Goal: Transaction & Acquisition: Subscribe to service/newsletter

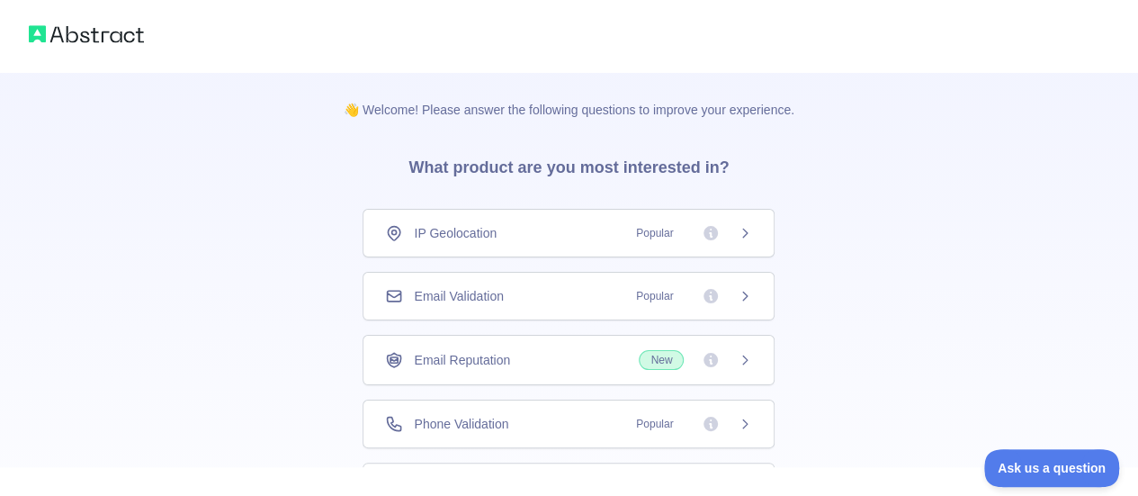
click at [484, 415] on span "Phone Validation" at bounding box center [461, 424] width 94 height 18
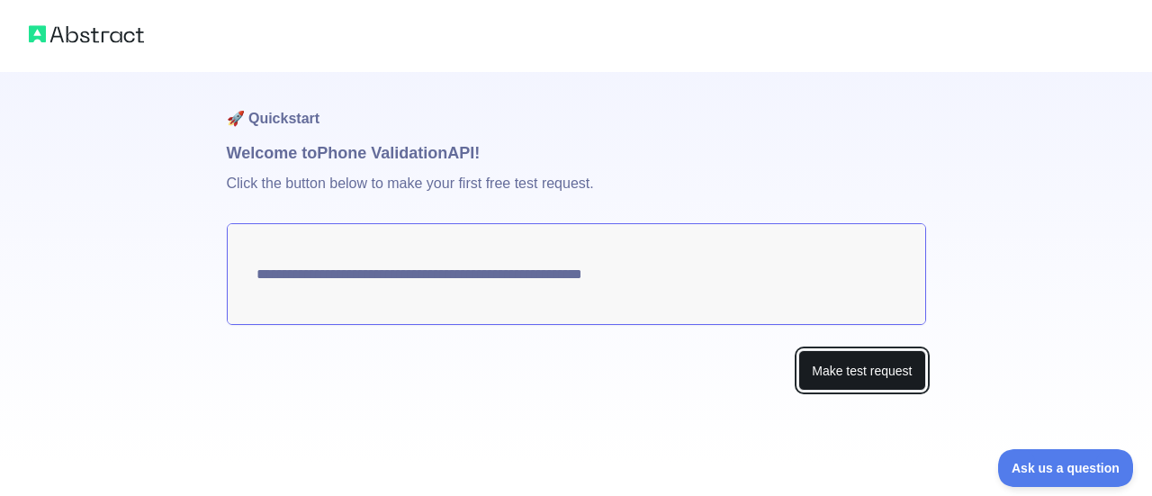
click at [840, 363] on button "Make test request" at bounding box center [861, 370] width 127 height 40
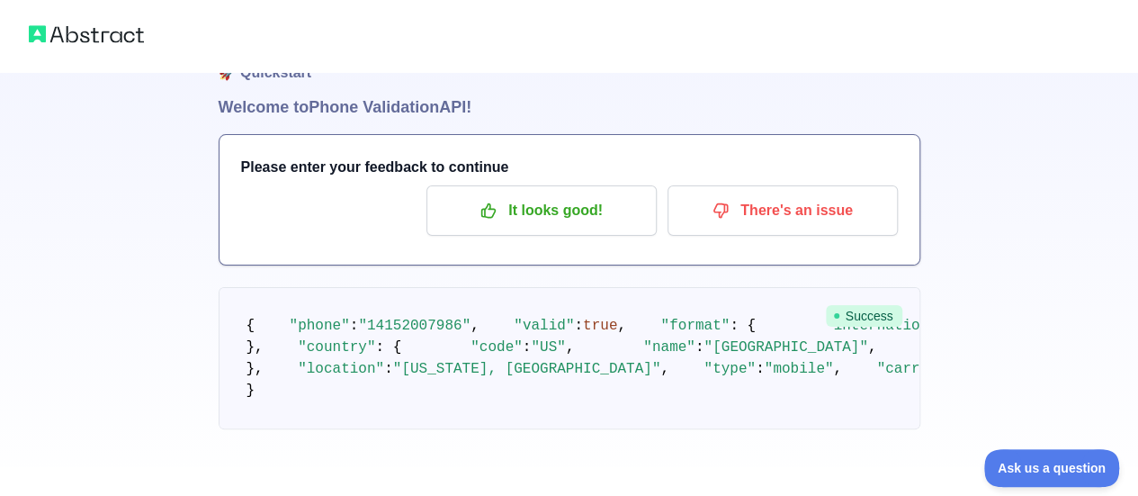
scroll to position [49, 0]
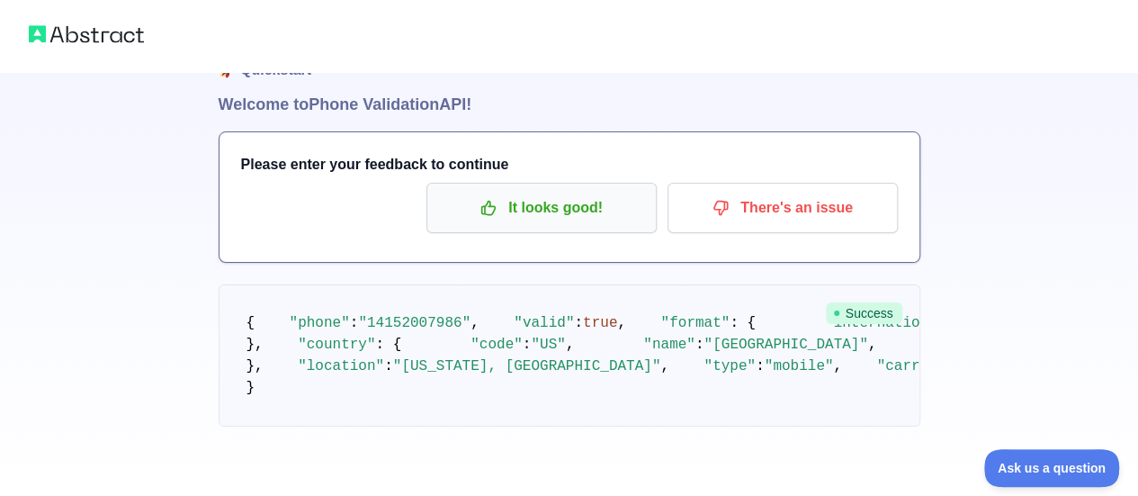
drag, startPoint x: 477, startPoint y: 238, endPoint x: 497, endPoint y: 214, distance: 30.6
click at [497, 214] on div "Please enter your feedback to continue It looks good! There's an issue" at bounding box center [570, 197] width 700 height 130
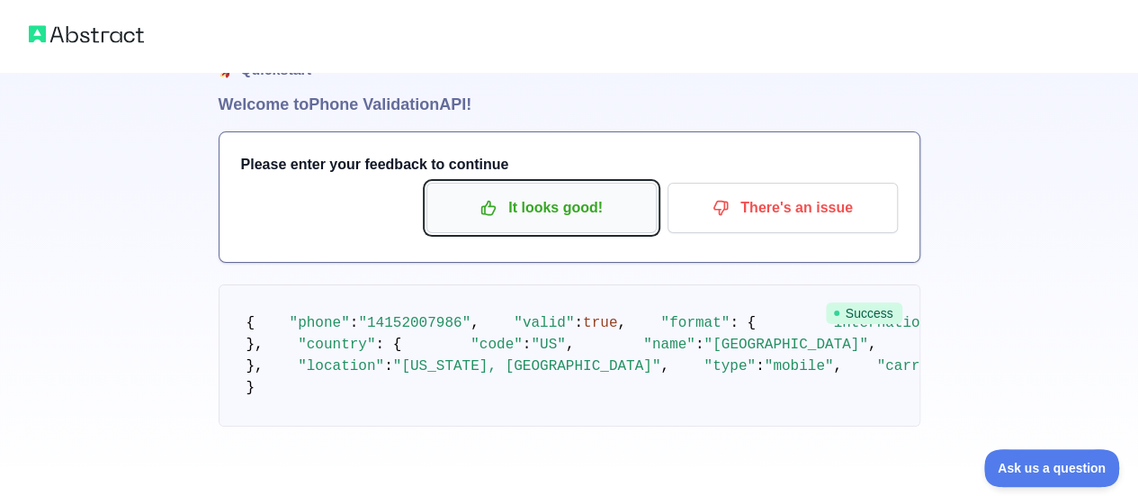
click at [497, 214] on icon "button" at bounding box center [489, 208] width 18 height 18
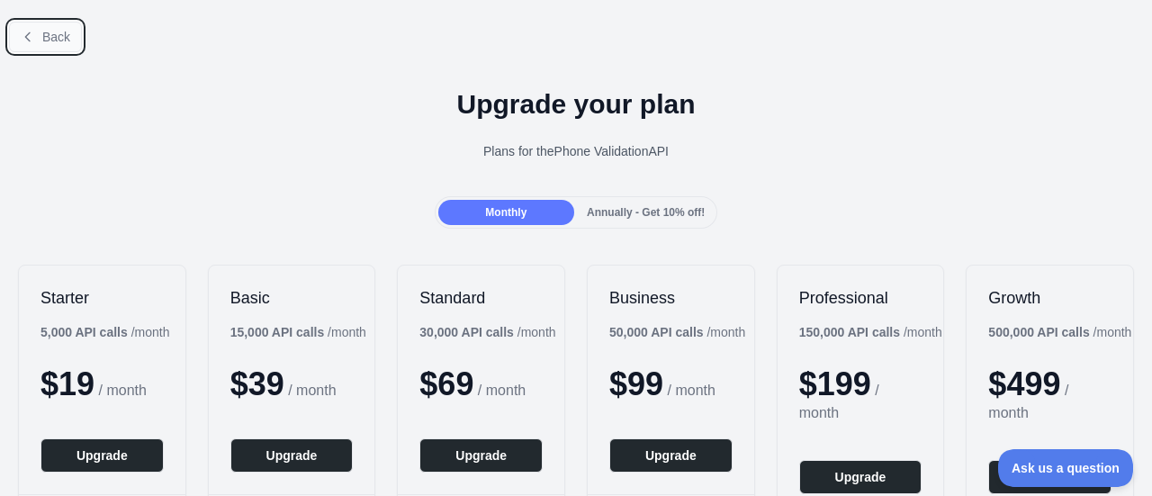
click at [46, 38] on span "Back" at bounding box center [56, 37] width 28 height 14
